Goal: Task Accomplishment & Management: Manage account settings

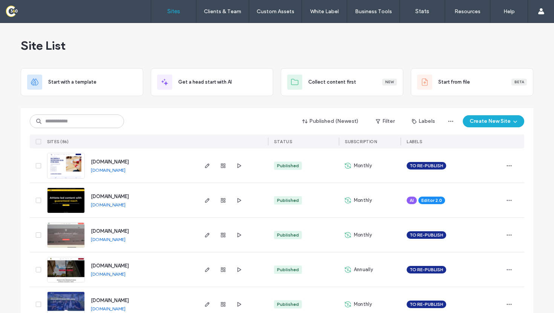
click at [78, 120] on input at bounding box center [77, 122] width 94 height 14
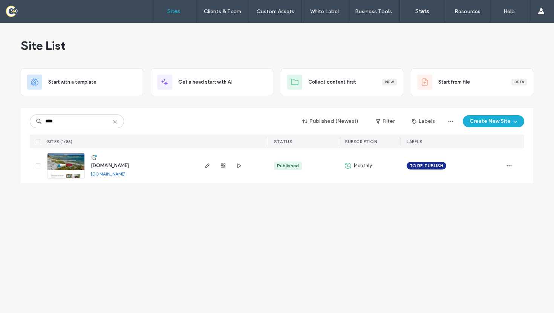
type input "****"
click at [117, 118] on input "****" at bounding box center [77, 122] width 94 height 14
click at [67, 142] on span "SITES (1/86)" at bounding box center [59, 141] width 25 height 5
click at [117, 123] on icon at bounding box center [115, 122] width 6 height 6
type input "****"
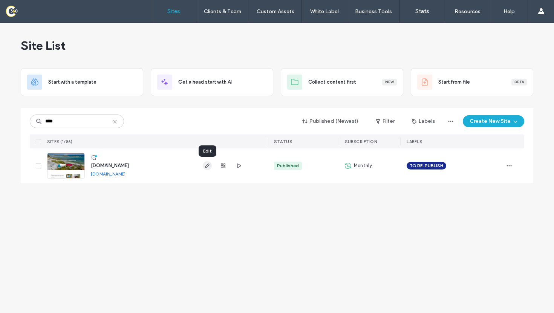
click at [207, 164] on use "button" at bounding box center [207, 166] width 5 height 5
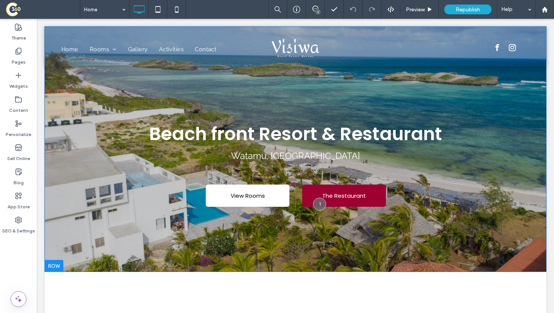
click at [52, 249] on div "Beach front Resort & Restaurant Watamu, Kenya View Rooms Click To Paste The Res…" at bounding box center [295, 149] width 502 height 246
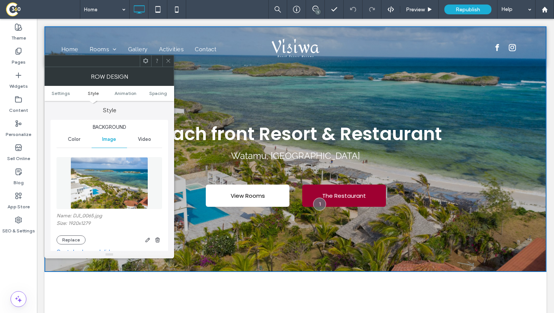
scroll to position [67, 0]
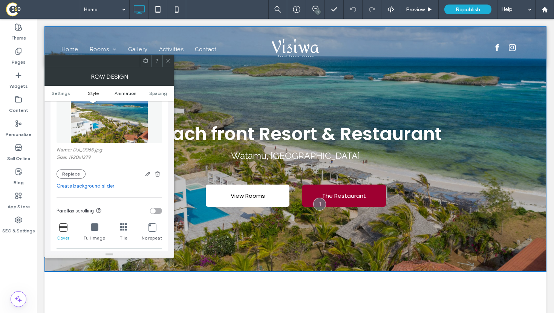
click at [123, 92] on span "Animation" at bounding box center [126, 93] width 22 height 6
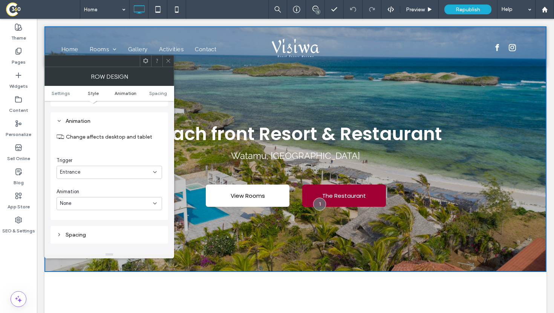
scroll to position [468, 0]
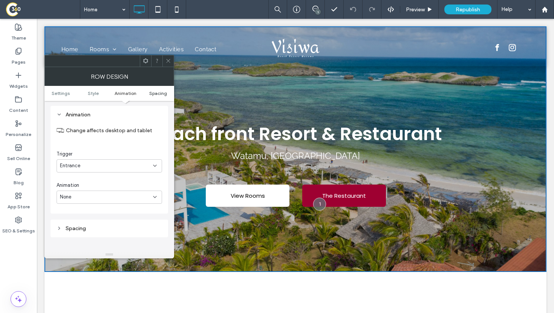
click at [155, 94] on span "Spacing" at bounding box center [158, 93] width 18 height 6
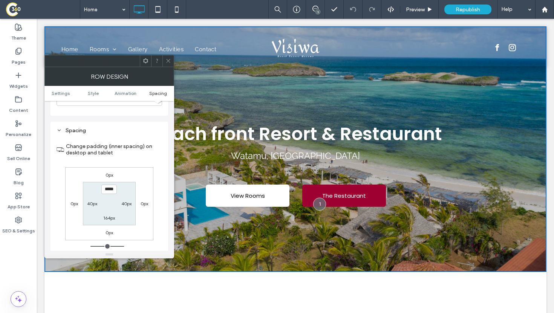
scroll to position [581, 0]
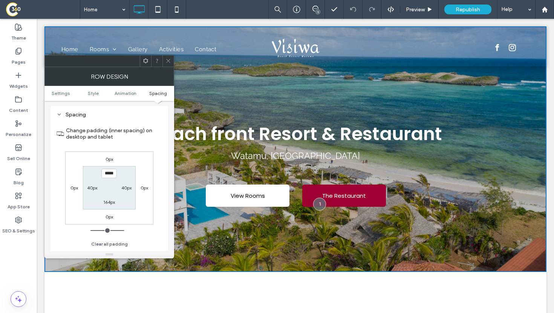
type input "***"
click at [168, 61] on icon at bounding box center [168, 61] width 6 height 6
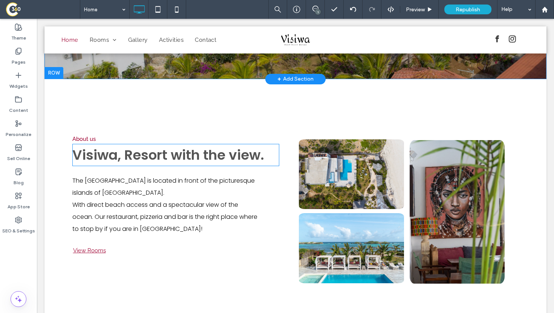
scroll to position [194, 0]
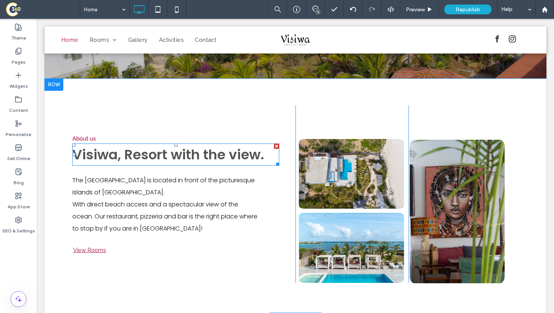
click at [205, 159] on span "Visiwa, Resort with the view." at bounding box center [168, 154] width 192 height 19
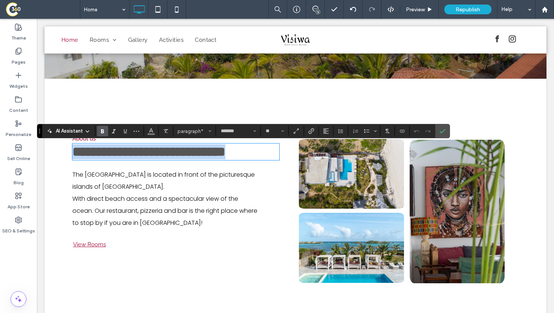
scroll to position [262, 0]
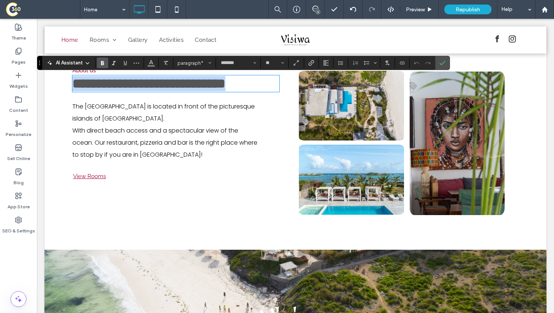
click at [304, 168] on img at bounding box center [351, 180] width 105 height 70
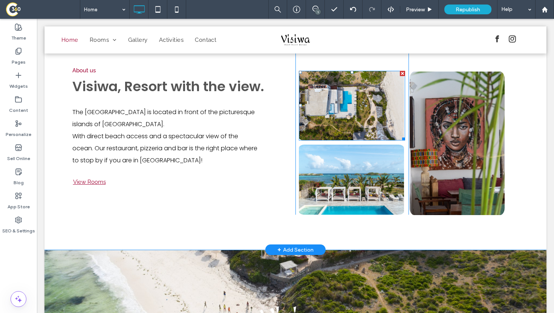
click at [326, 101] on img at bounding box center [351, 106] width 105 height 70
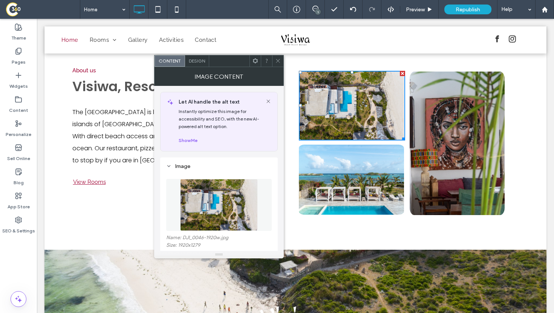
scroll to position [56, 0]
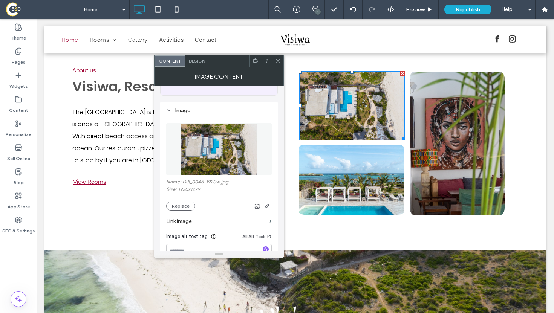
click at [208, 152] on img at bounding box center [219, 149] width 78 height 52
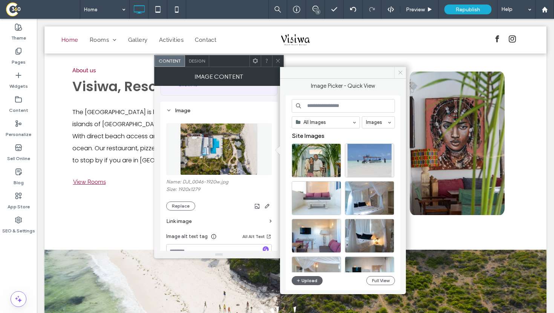
click at [401, 73] on icon at bounding box center [401, 73] width 6 height 6
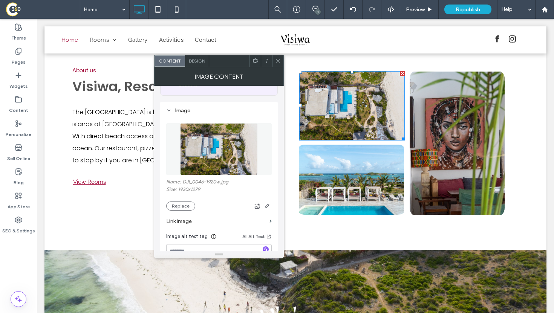
click at [275, 58] on icon at bounding box center [278, 61] width 6 height 6
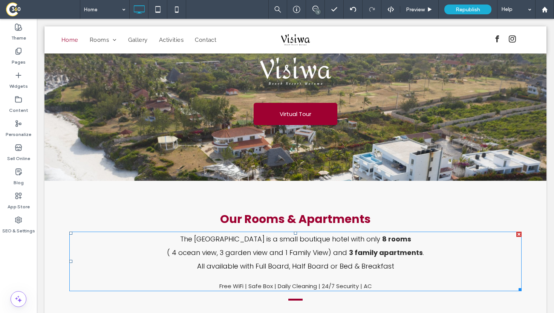
scroll to position [503, 0]
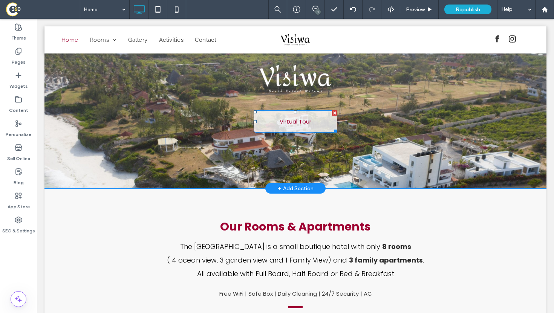
click at [312, 121] on span "Virtual Tour" at bounding box center [295, 121] width 37 height 16
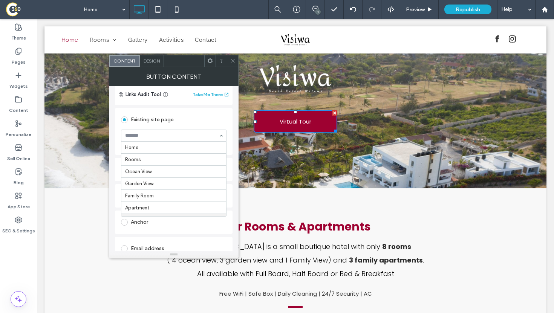
scroll to position [37, 0]
click at [152, 138] on input at bounding box center [171, 135] width 93 height 5
click at [144, 129] on section "Gallery" at bounding box center [173, 136] width 105 height 20
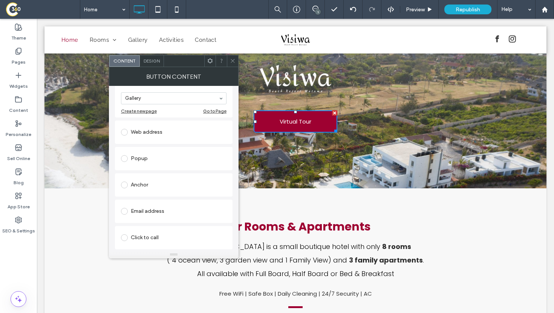
scroll to position [76, 0]
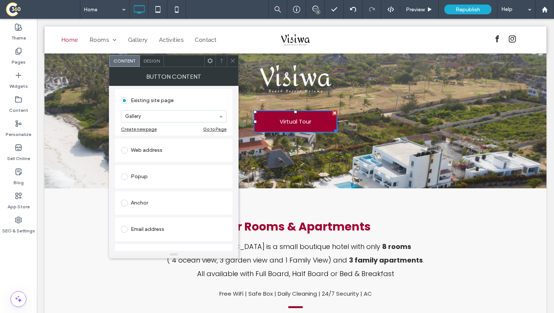
click at [230, 61] on icon at bounding box center [233, 61] width 6 height 6
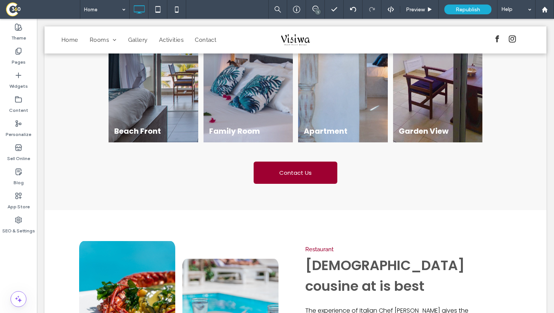
scroll to position [873, 0]
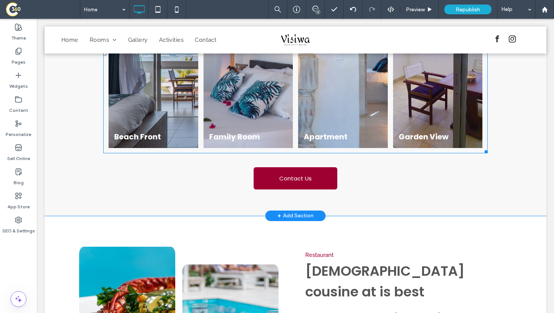
click at [232, 104] on link at bounding box center [248, 54] width 90 height 188
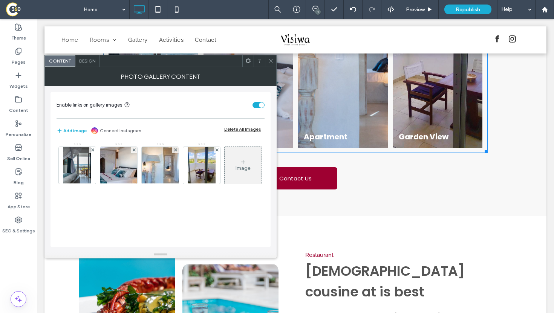
click at [240, 165] on icon at bounding box center [243, 162] width 6 height 6
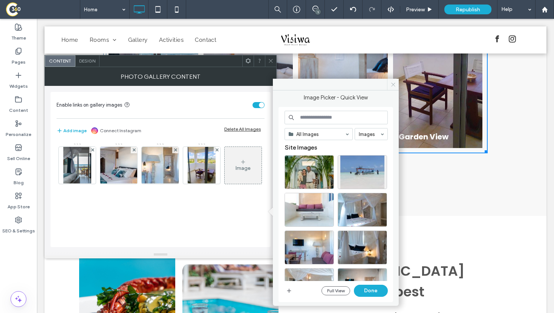
click at [391, 83] on icon at bounding box center [393, 85] width 6 height 6
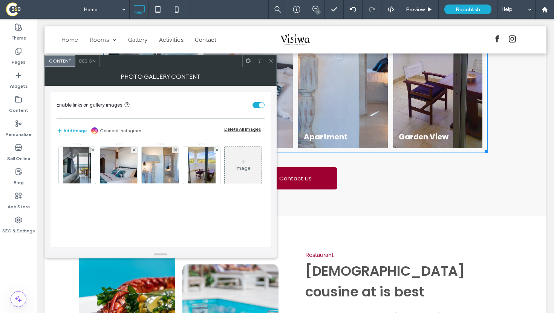
click at [269, 60] on icon at bounding box center [271, 61] width 6 height 6
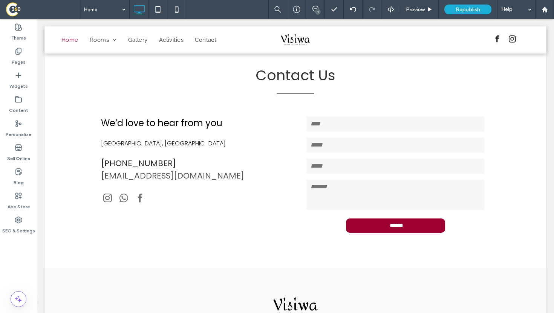
scroll to position [1688, 0]
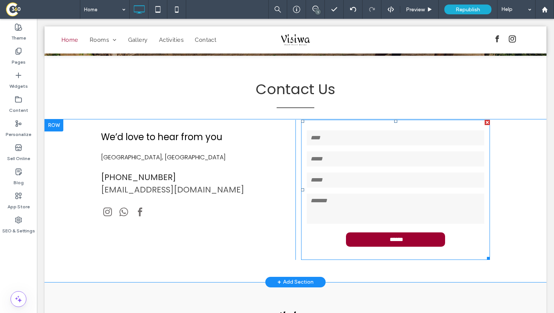
click at [353, 151] on input "email" at bounding box center [395, 158] width 177 height 15
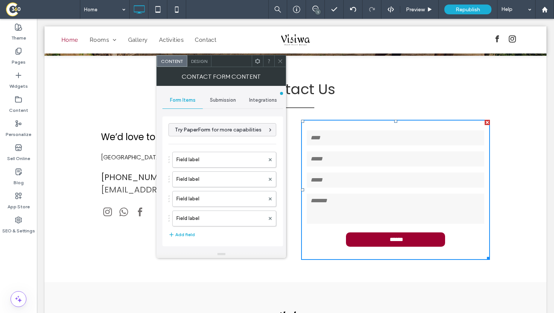
click at [214, 101] on span "Submission" at bounding box center [223, 100] width 26 height 6
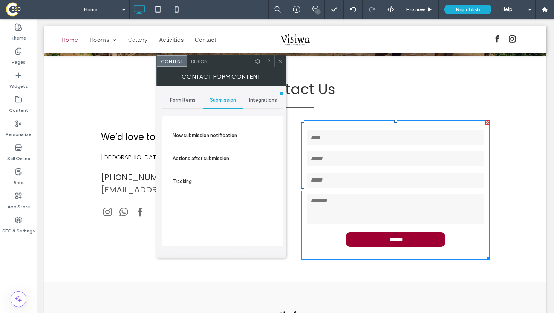
click at [255, 101] on span "Integrations" at bounding box center [263, 100] width 28 height 6
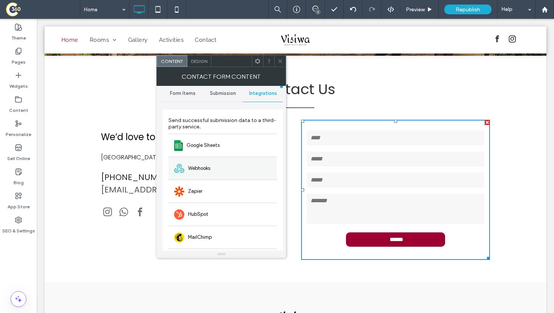
scroll to position [0, 0]
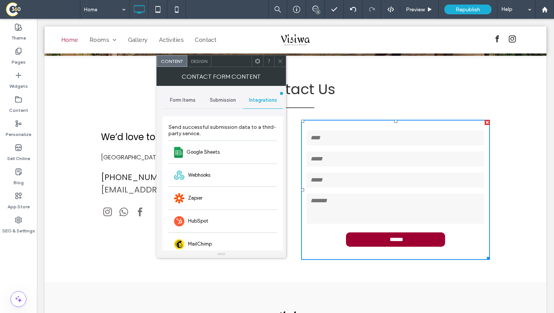
click at [228, 100] on span "Submission" at bounding box center [223, 100] width 26 height 6
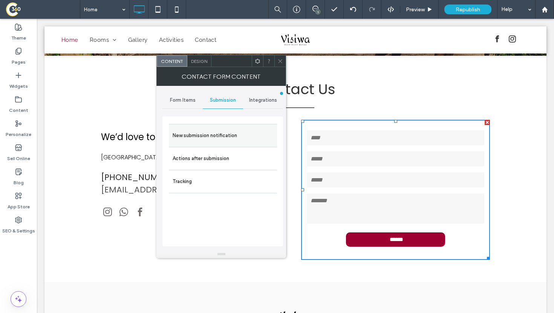
click at [215, 139] on label "New submission notification" at bounding box center [223, 135] width 101 height 15
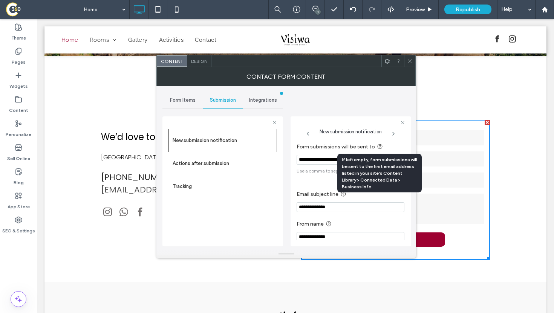
scroll to position [8, 0]
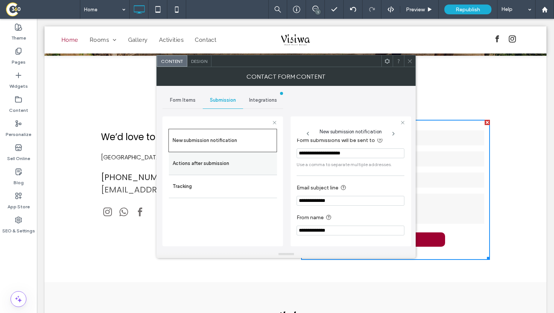
click at [235, 165] on label "Actions after submission" at bounding box center [223, 163] width 101 height 15
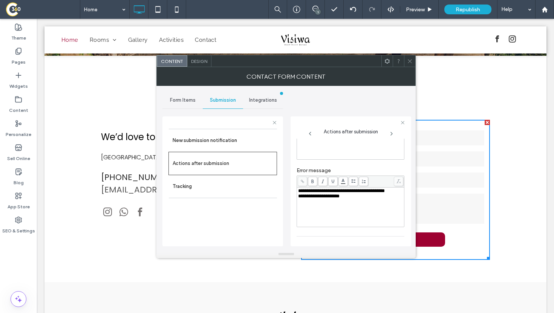
scroll to position [60, 0]
click at [206, 188] on label "Tracking" at bounding box center [223, 186] width 101 height 15
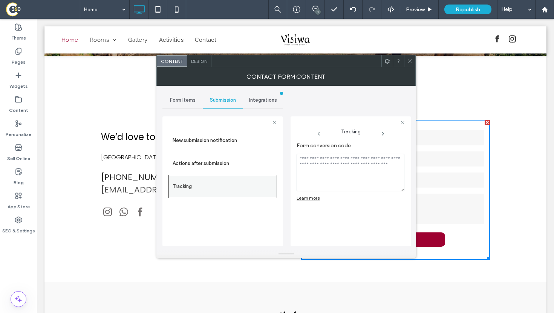
scroll to position [0, 0]
click at [408, 60] on icon at bounding box center [410, 61] width 6 height 6
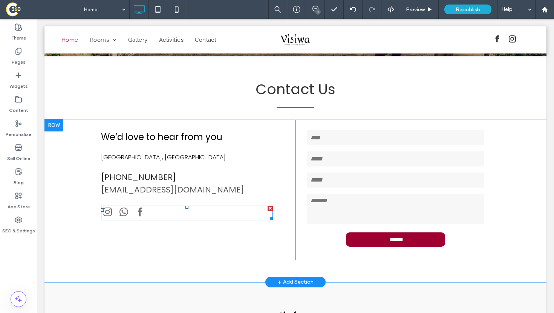
click at [130, 206] on div at bounding box center [123, 213] width 45 height 15
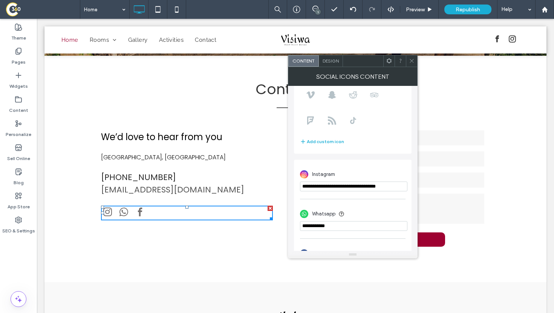
scroll to position [133, 0]
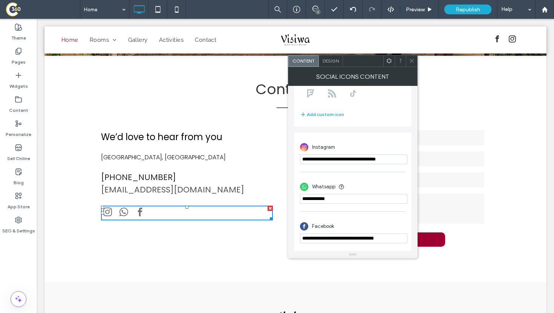
click at [412, 58] on icon at bounding box center [412, 61] width 6 height 6
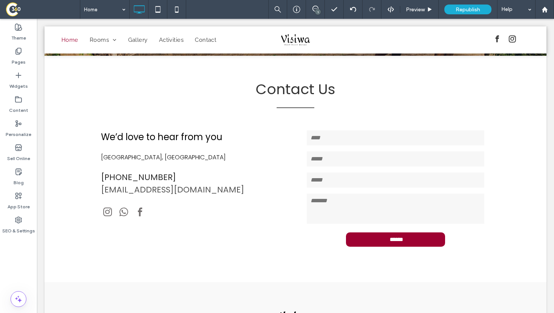
click at [315, 12] on div "1" at bounding box center [318, 12] width 6 height 6
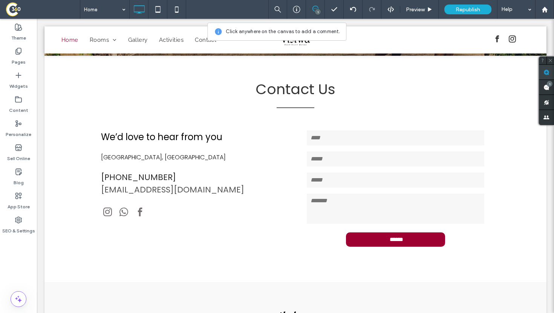
click at [546, 73] on use at bounding box center [546, 72] width 6 height 6
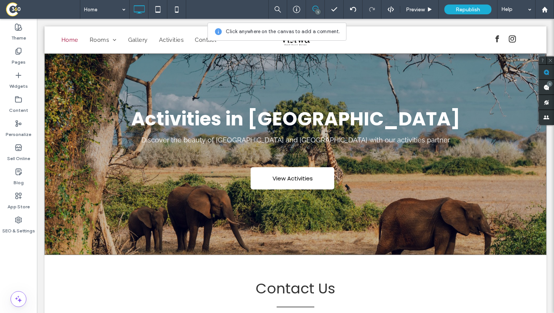
scroll to position [1469, 0]
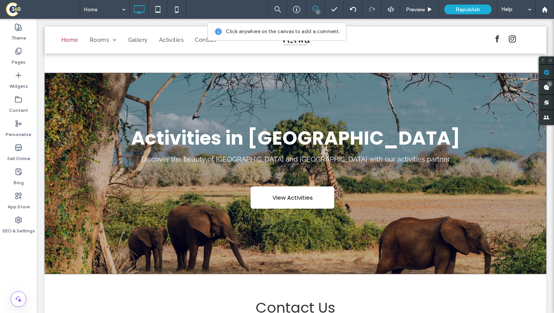
click at [237, 76] on div "Activities in Watamu Discover the beauty of Watamu and Kenya with our activitie…" at bounding box center [295, 174] width 502 height 202
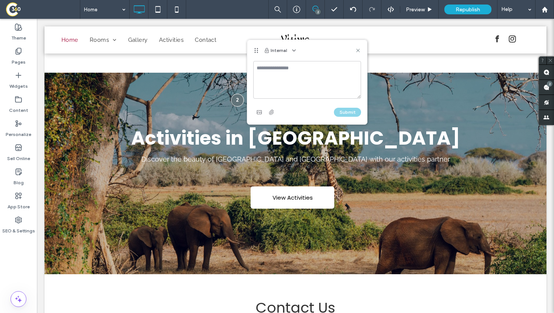
click at [271, 69] on textarea at bounding box center [307, 80] width 108 height 38
click at [292, 50] on icon "button" at bounding box center [294, 50] width 6 height 6
click at [300, 67] on span "Public - visible to clients & team" at bounding box center [331, 69] width 74 height 8
click at [295, 73] on textarea at bounding box center [307, 80] width 108 height 38
click at [325, 69] on textarea "**********" at bounding box center [307, 80] width 108 height 38
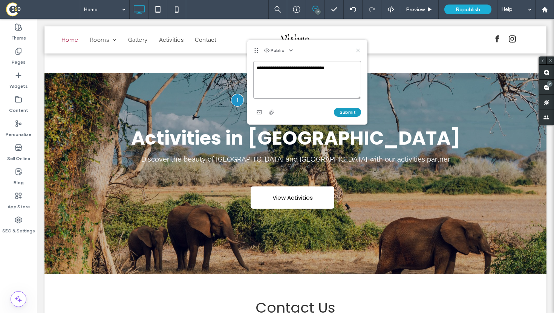
type textarea "**********"
click at [351, 111] on button "Submit" at bounding box center [347, 112] width 27 height 9
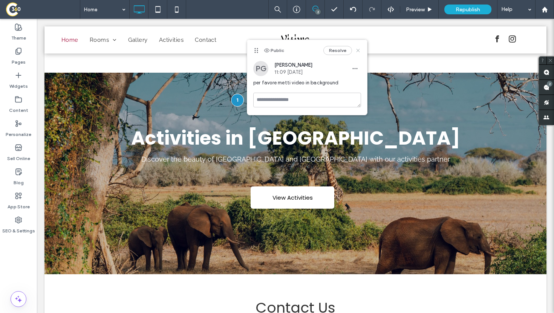
click at [358, 50] on use at bounding box center [357, 50] width 3 height 3
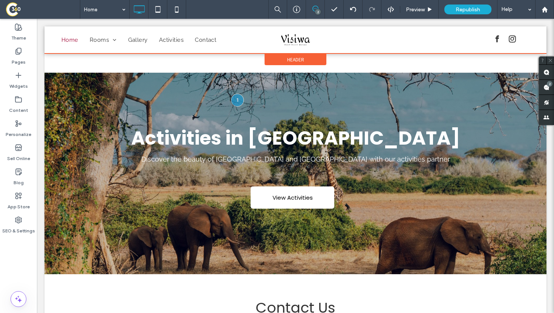
click at [111, 38] on div at bounding box center [295, 39] width 502 height 27
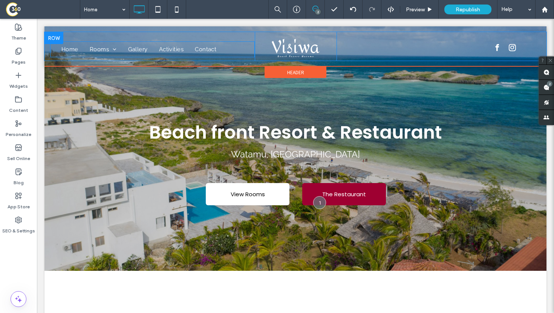
scroll to position [0, 0]
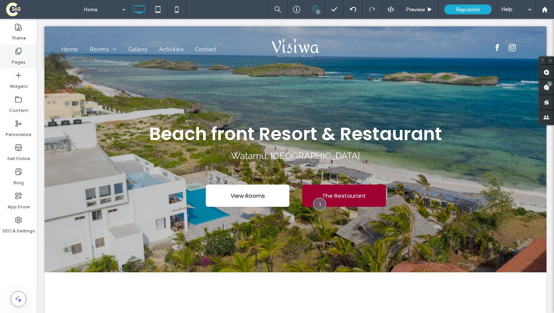
click at [12, 52] on div "Pages" at bounding box center [18, 56] width 37 height 24
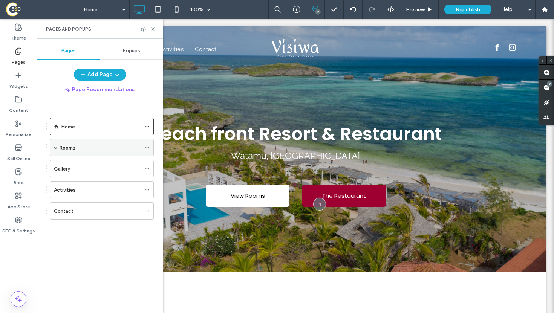
click at [56, 147] on span at bounding box center [56, 148] width 4 height 4
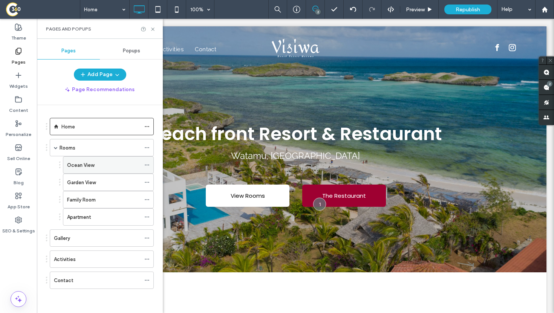
click at [147, 165] on use at bounding box center [147, 165] width 4 height 1
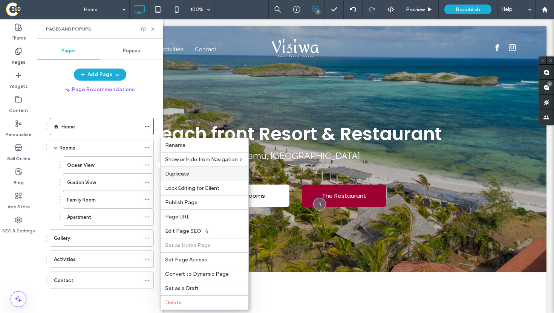
click at [165, 173] on span "Duplicate" at bounding box center [177, 174] width 24 height 6
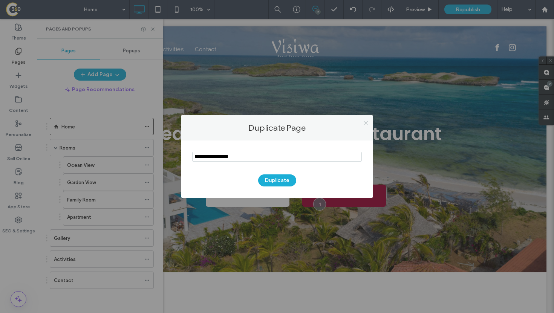
click at [367, 123] on icon at bounding box center [366, 123] width 6 height 6
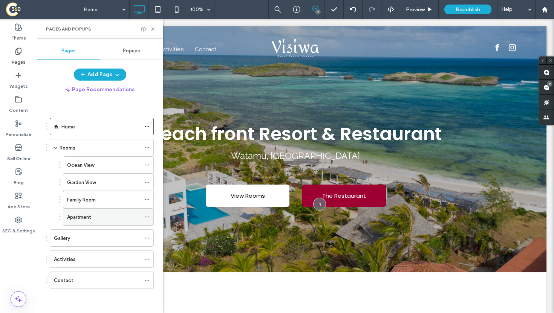
click at [146, 217] on icon at bounding box center [146, 216] width 5 height 5
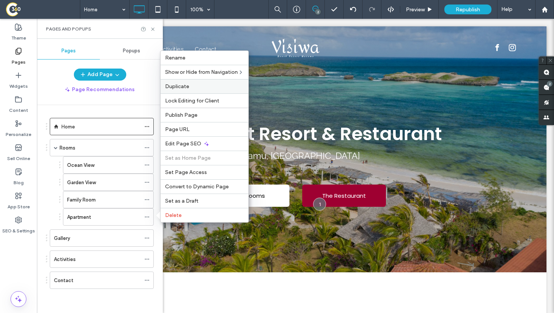
click at [205, 86] on label "Duplicate" at bounding box center [204, 86] width 79 height 6
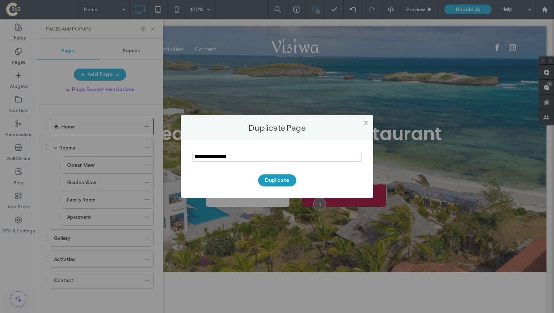
click at [268, 179] on button "Duplicate" at bounding box center [277, 180] width 38 height 12
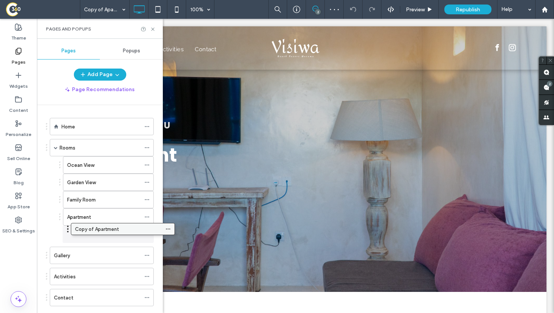
drag, startPoint x: 60, startPoint y: 301, endPoint x: 81, endPoint y: 231, distance: 72.8
click at [153, 29] on use at bounding box center [152, 29] width 3 height 3
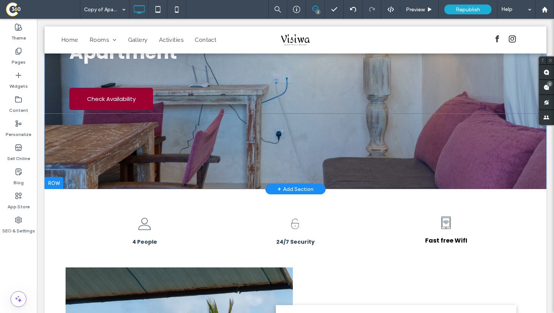
scroll to position [101, 0]
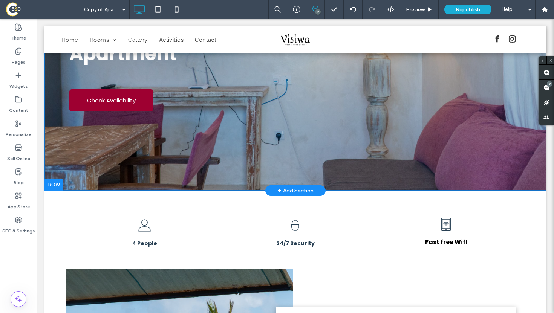
click at [295, 192] on div "+ Add Section" at bounding box center [295, 191] width 36 height 8
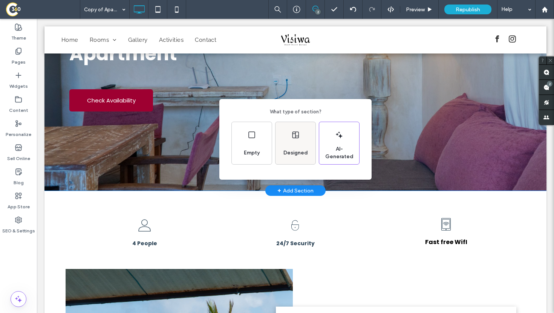
click at [290, 139] on div "Designed" at bounding box center [295, 143] width 40 height 42
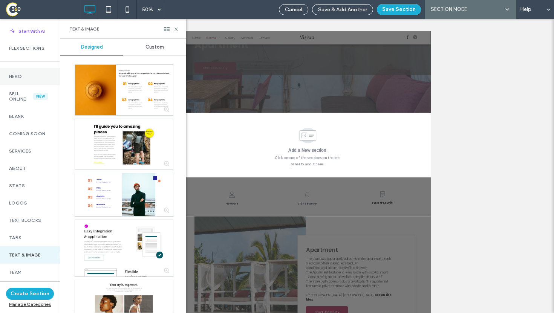
click at [35, 81] on div "Hero" at bounding box center [30, 76] width 60 height 17
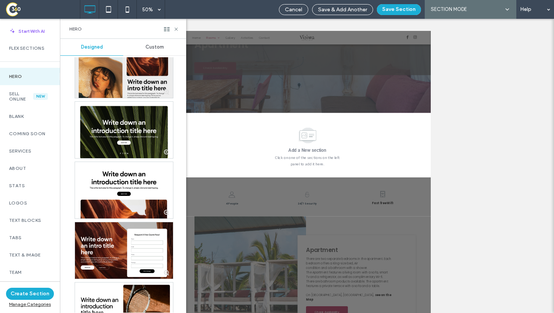
scroll to position [200, 0]
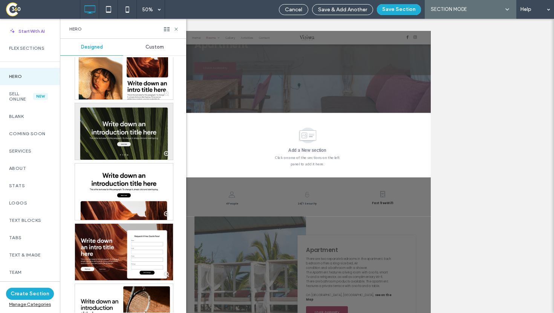
click at [126, 136] on div at bounding box center [124, 131] width 98 height 57
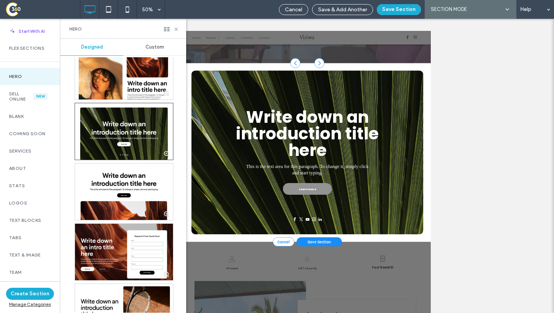
scroll to position [206, 0]
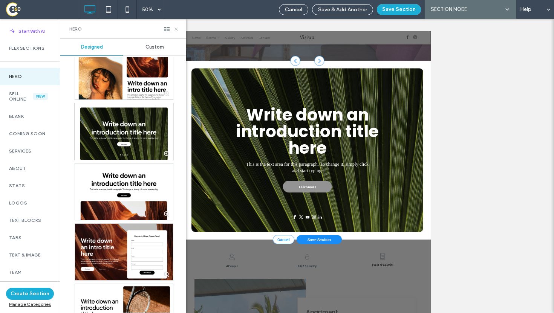
click at [175, 30] on icon at bounding box center [176, 29] width 6 height 6
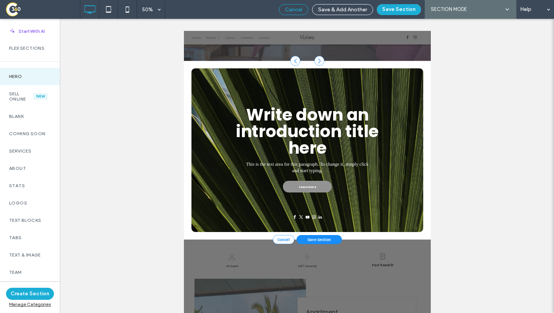
click at [288, 8] on span "Cancel" at bounding box center [293, 9] width 17 height 6
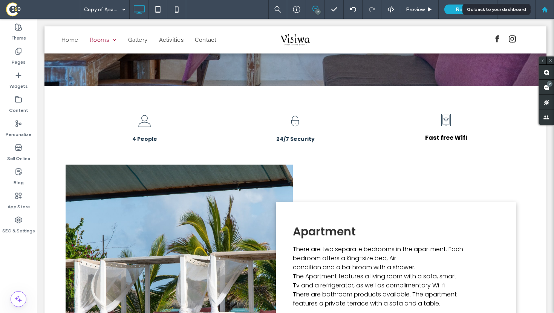
click at [545, 11] on icon at bounding box center [544, 9] width 6 height 6
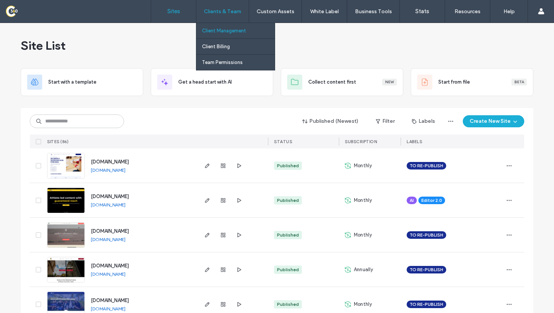
click at [220, 32] on label "Client Management" at bounding box center [224, 31] width 44 height 6
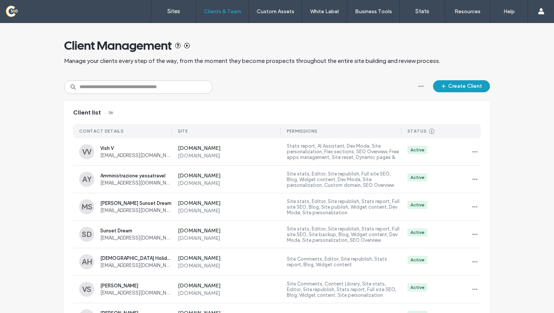
click at [469, 88] on button "Create Client" at bounding box center [461, 86] width 57 height 12
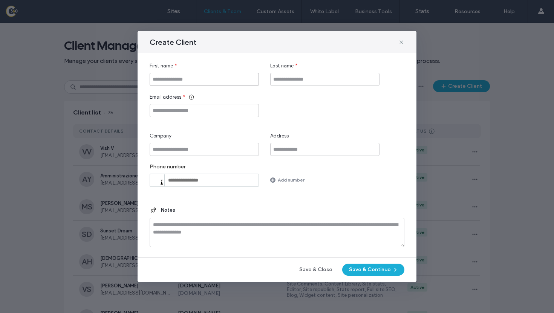
click at [228, 84] on input "First name" at bounding box center [204, 79] width 109 height 13
type input "******"
click at [305, 81] on input "Last name" at bounding box center [324, 79] width 109 height 13
click at [274, 81] on input "******" at bounding box center [324, 79] width 109 height 13
type input "**********"
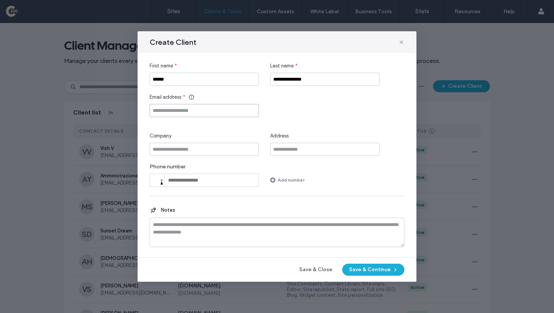
click at [188, 111] on input "Email address" at bounding box center [204, 110] width 109 height 13
click at [164, 112] on input "******" at bounding box center [204, 110] width 109 height 13
type input "**********"
click at [219, 151] on input "Company" at bounding box center [204, 149] width 109 height 13
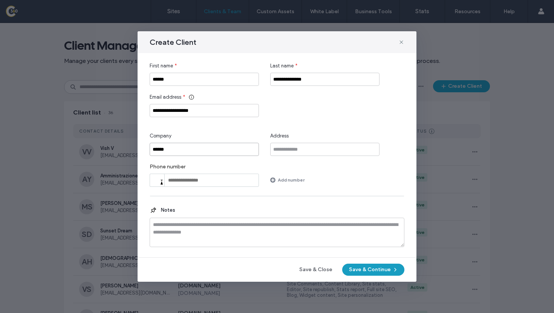
type input "******"
click at [355, 273] on button "Save & Continue" at bounding box center [373, 270] width 62 height 12
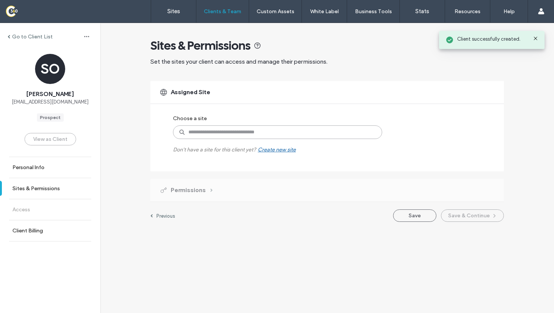
click at [239, 134] on input at bounding box center [277, 132] width 209 height 14
type input "*****"
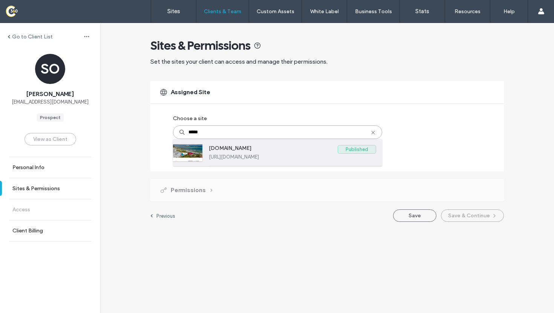
click at [248, 157] on label "[URL][DOMAIN_NAME]" at bounding box center [292, 157] width 167 height 6
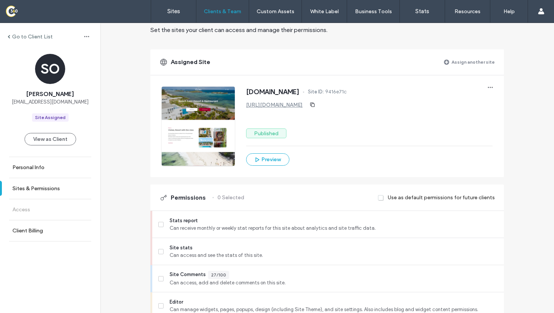
scroll to position [62, 0]
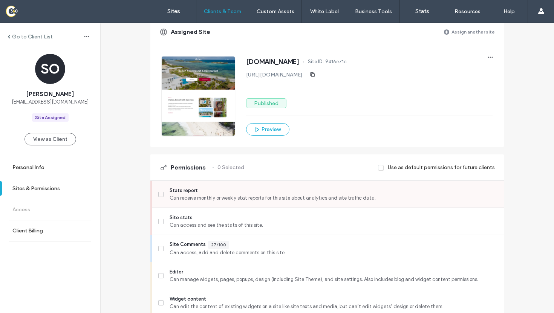
click at [159, 194] on icon at bounding box center [160, 194] width 3 height 2
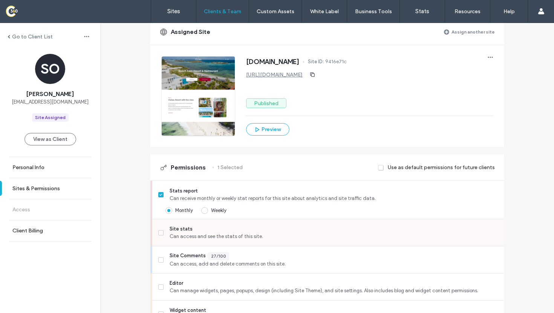
click at [159, 234] on span at bounding box center [160, 232] width 5 height 5
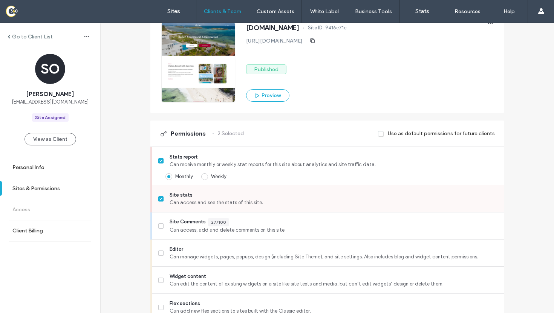
scroll to position [99, 0]
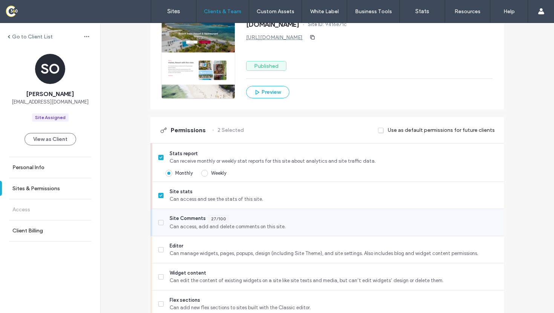
click at [159, 222] on icon at bounding box center [160, 223] width 3 height 2
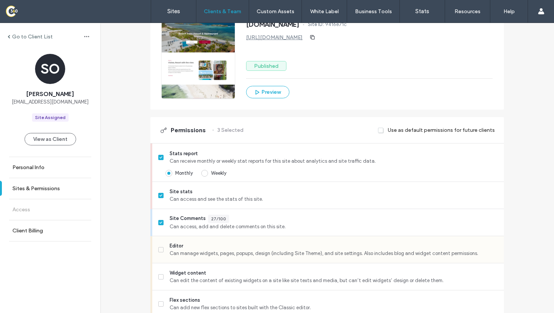
click at [158, 254] on label "Editor Can manage widgets, pages, popups, design (including Site Theme), and si…" at bounding box center [327, 249] width 339 height 15
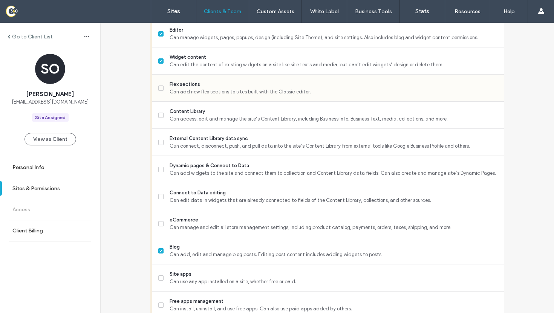
scroll to position [316, 0]
click at [161, 83] on label "Flex sections Can add new flex sections to sites built with the Classic editor." at bounding box center [327, 86] width 339 height 15
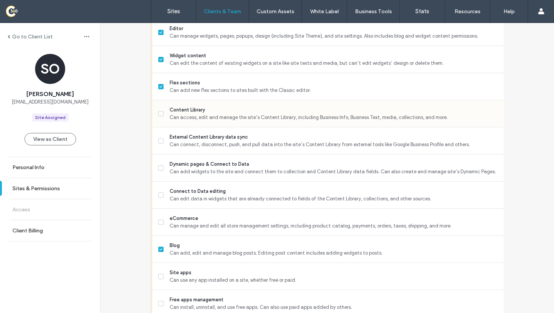
click at [161, 115] on span at bounding box center [160, 113] width 5 height 5
click at [159, 140] on icon at bounding box center [160, 141] width 3 height 2
click at [159, 176] on div "Dynamic pages & Connect to Data Can add widgets to the site and connect them to…" at bounding box center [331, 167] width 346 height 27
click at [160, 168] on span at bounding box center [160, 167] width 5 height 5
click at [159, 191] on label "Connect to Data editing Can edit data in widgets that are already connected to …" at bounding box center [327, 195] width 339 height 15
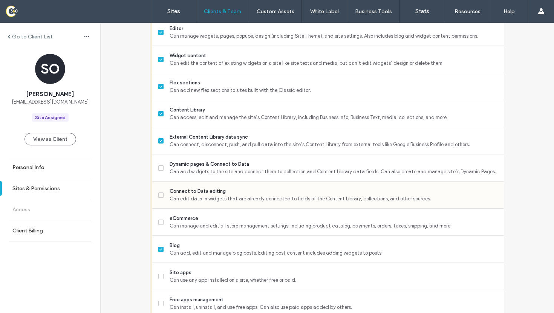
click at [160, 197] on label "Connect to Data editing Can edit data in widgets that are already connected to …" at bounding box center [327, 195] width 339 height 15
click at [161, 168] on span at bounding box center [160, 167] width 5 height 5
click at [159, 220] on span at bounding box center [160, 222] width 5 height 5
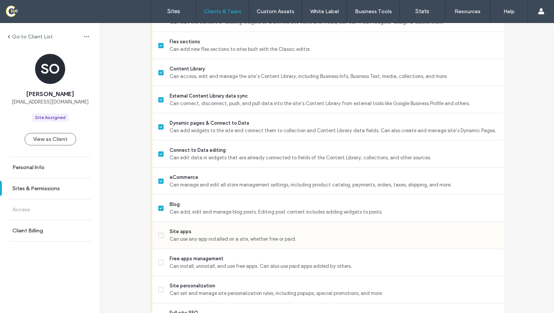
click at [158, 233] on span at bounding box center [160, 235] width 5 height 5
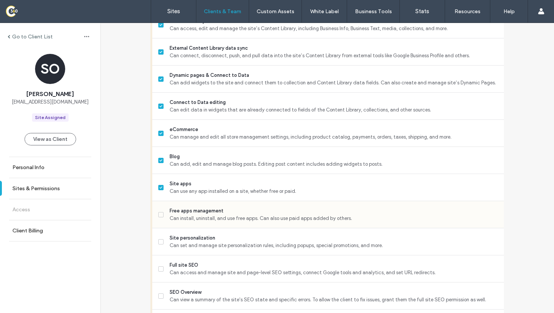
click at [159, 215] on icon at bounding box center [160, 215] width 3 height 2
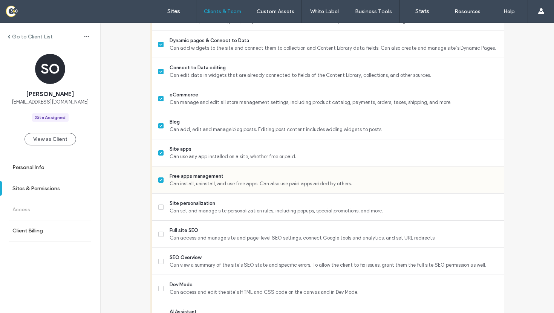
scroll to position [490, 0]
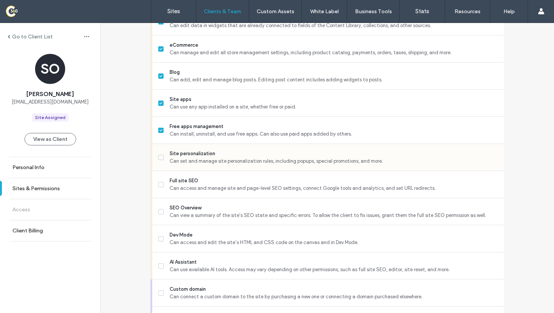
click at [159, 159] on span at bounding box center [160, 157] width 5 height 5
click at [159, 184] on icon at bounding box center [160, 184] width 3 height 2
click at [159, 208] on label "SEO Overview Can view a summary of the site's SEO state and specific errors. To…" at bounding box center [327, 211] width 339 height 15
click at [159, 236] on span at bounding box center [160, 238] width 5 height 5
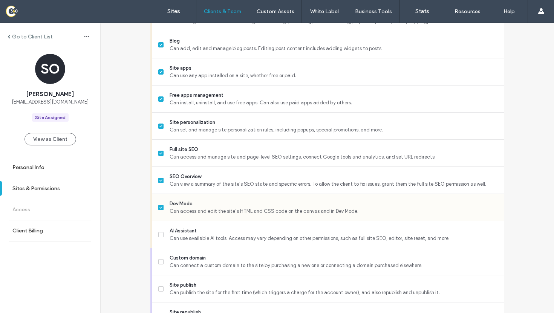
scroll to position [557, 0]
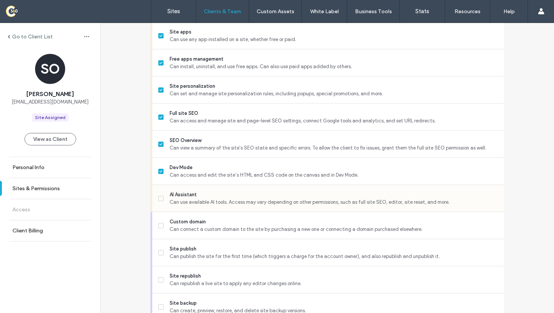
click at [160, 205] on label "AI Assistant Can use available AI tools. Access may vary depending on other per…" at bounding box center [327, 198] width 339 height 15
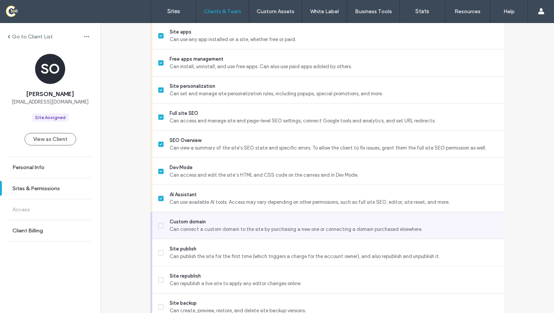
click at [160, 225] on span at bounding box center [160, 225] width 5 height 5
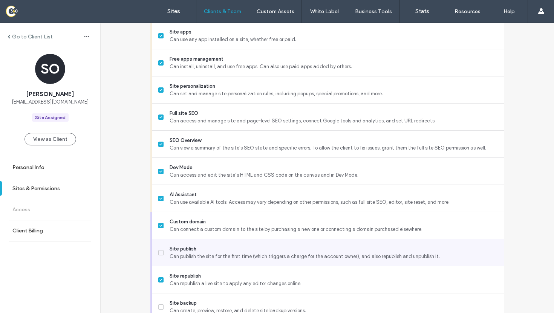
click at [160, 251] on span at bounding box center [160, 252] width 5 height 5
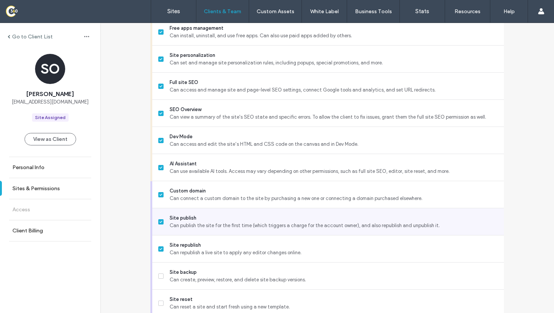
scroll to position [619, 0]
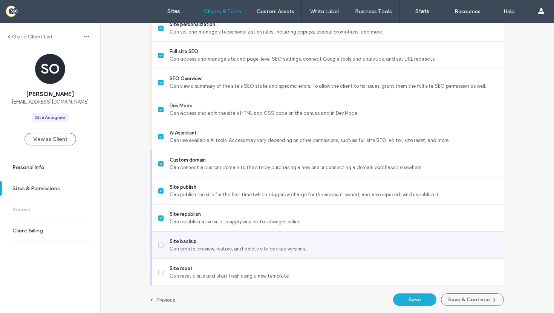
click at [159, 241] on label "Site backup Can create, preview, restore, and delete site backup versions." at bounding box center [327, 245] width 339 height 15
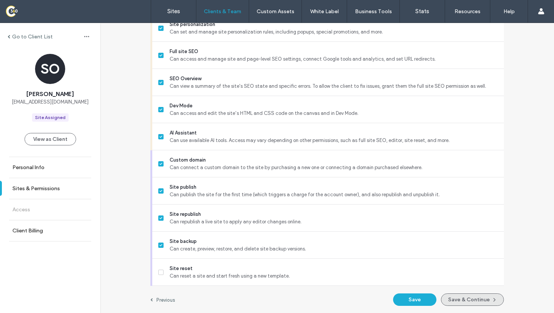
click at [468, 298] on button "Save & Continue" at bounding box center [472, 300] width 63 height 12
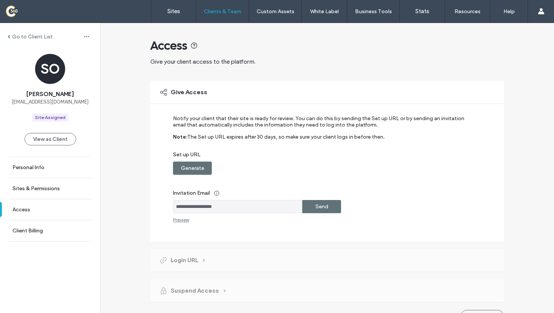
click at [319, 210] on label "Send" at bounding box center [321, 207] width 13 height 14
